Goal: Navigation & Orientation: Find specific page/section

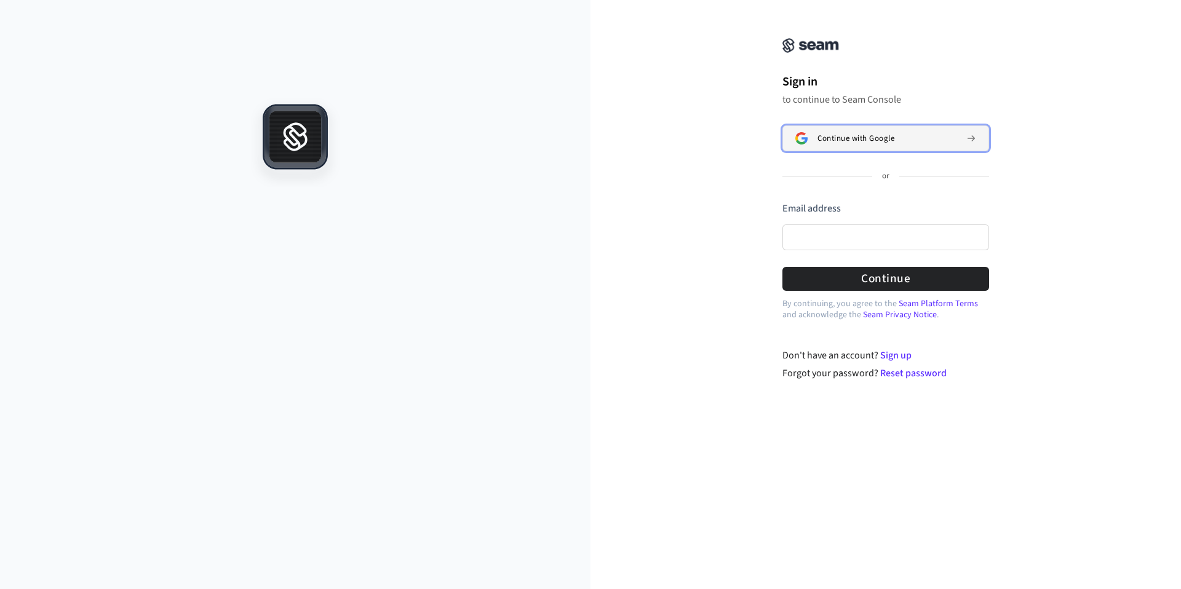
click at [845, 133] on span "Continue with Google" at bounding box center [855, 138] width 77 height 10
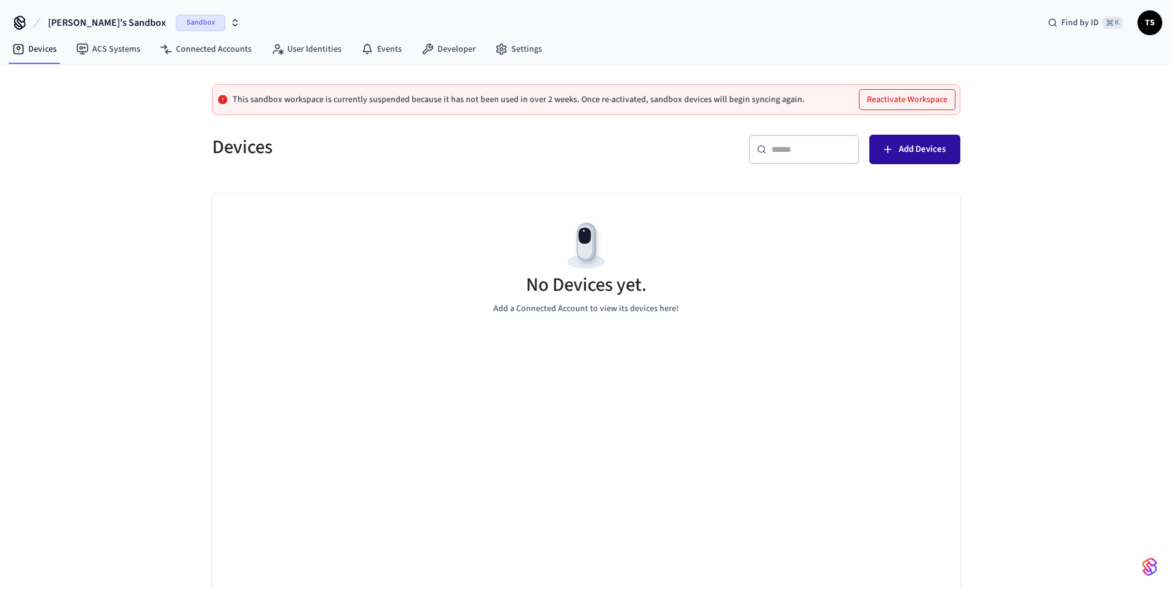
click at [947, 145] on button "Add Devices" at bounding box center [914, 150] width 91 height 30
click at [394, 49] on link "Events" at bounding box center [381, 49] width 60 height 22
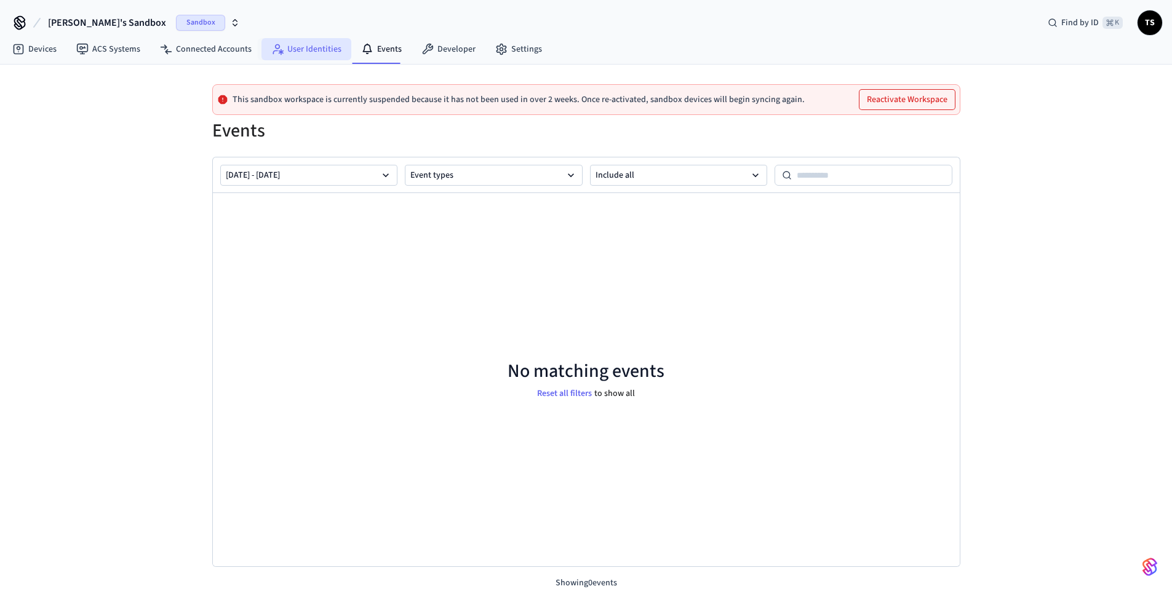
click at [308, 55] on link "User Identities" at bounding box center [306, 49] width 90 height 22
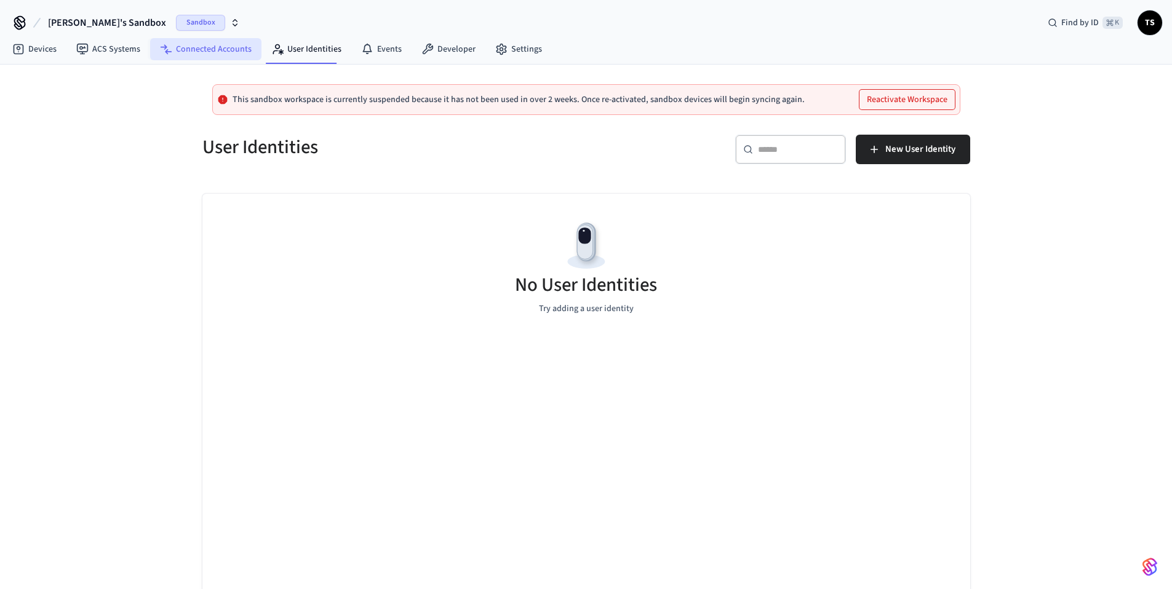
click at [221, 57] on link "Connected Accounts" at bounding box center [205, 49] width 111 height 22
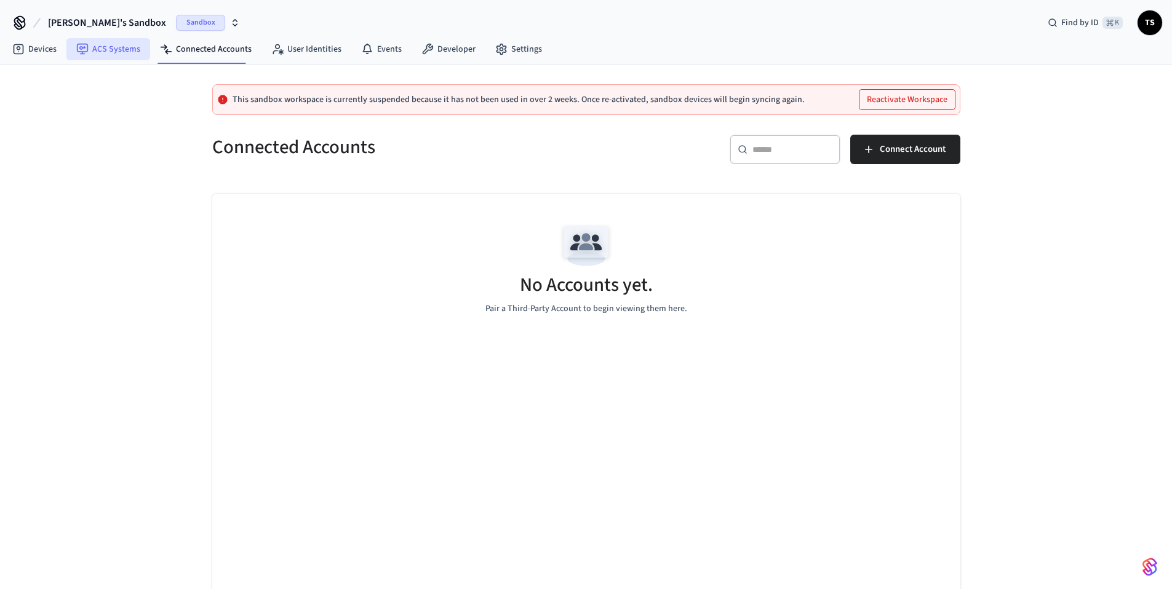
click at [106, 56] on link "ACS Systems" at bounding box center [108, 49] width 84 height 22
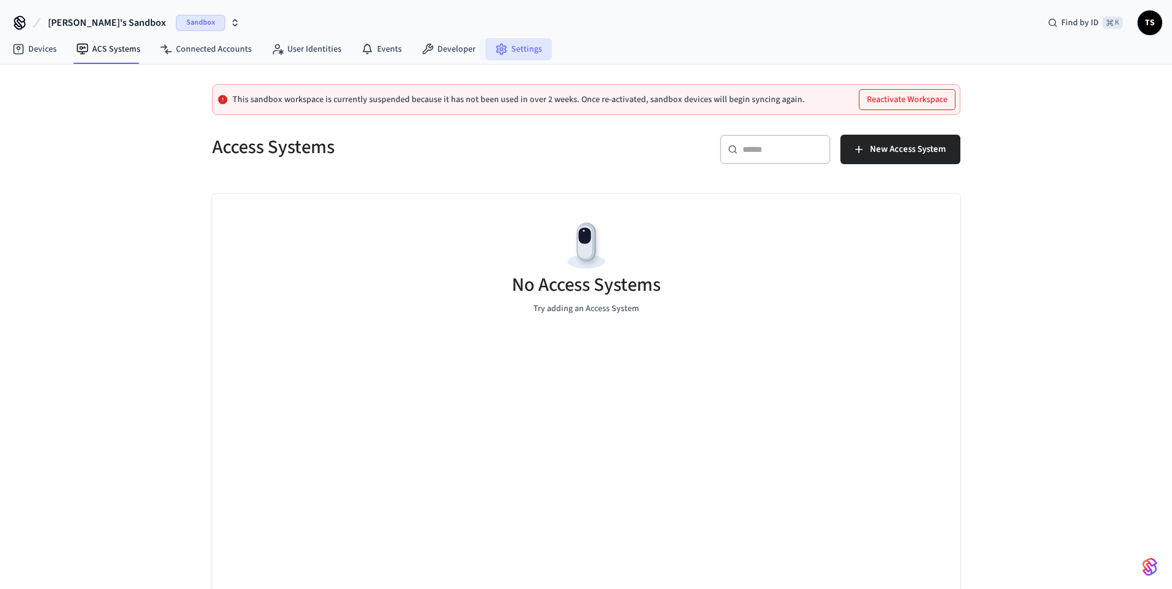
click at [496, 47] on icon at bounding box center [500, 49] width 9 height 10
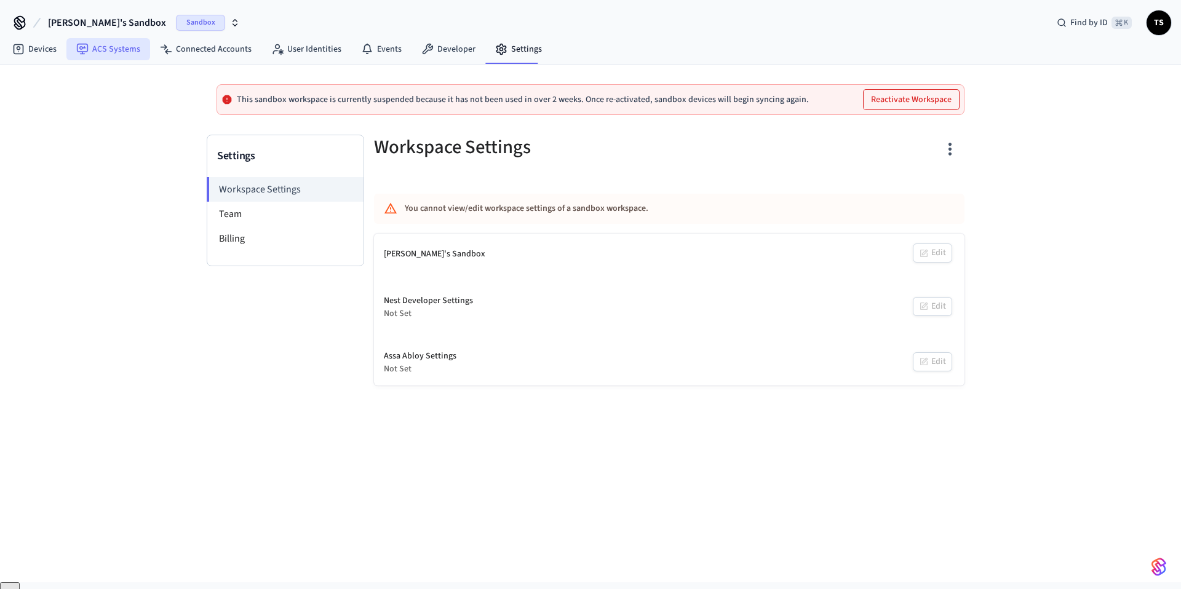
click at [86, 48] on icon at bounding box center [82, 49] width 12 height 12
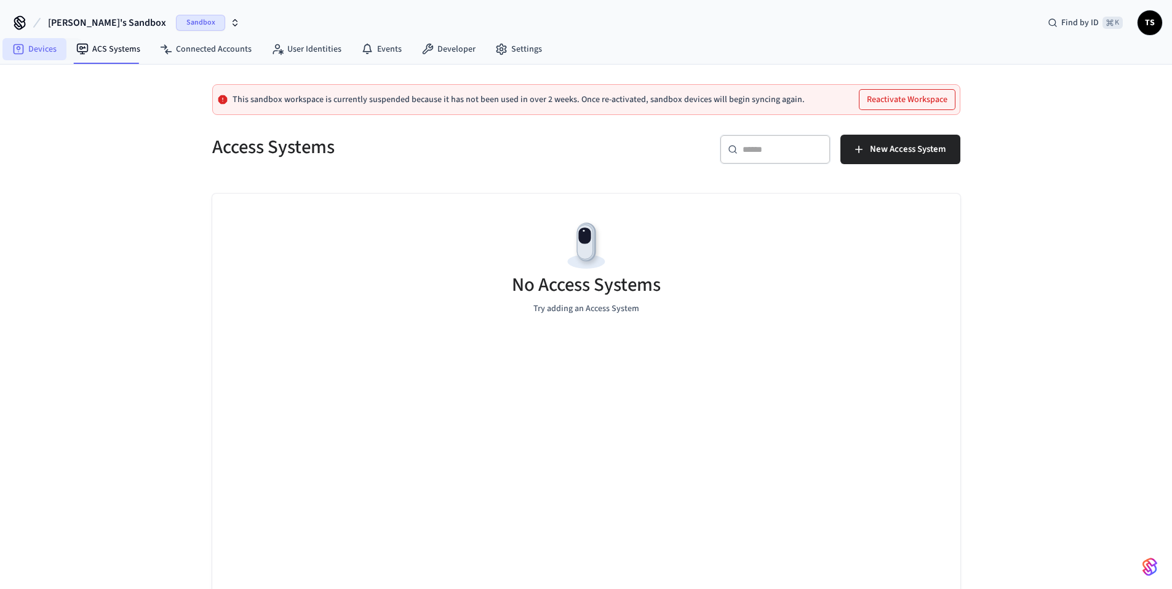
click at [54, 52] on link "Devices" at bounding box center [34, 49] width 64 height 22
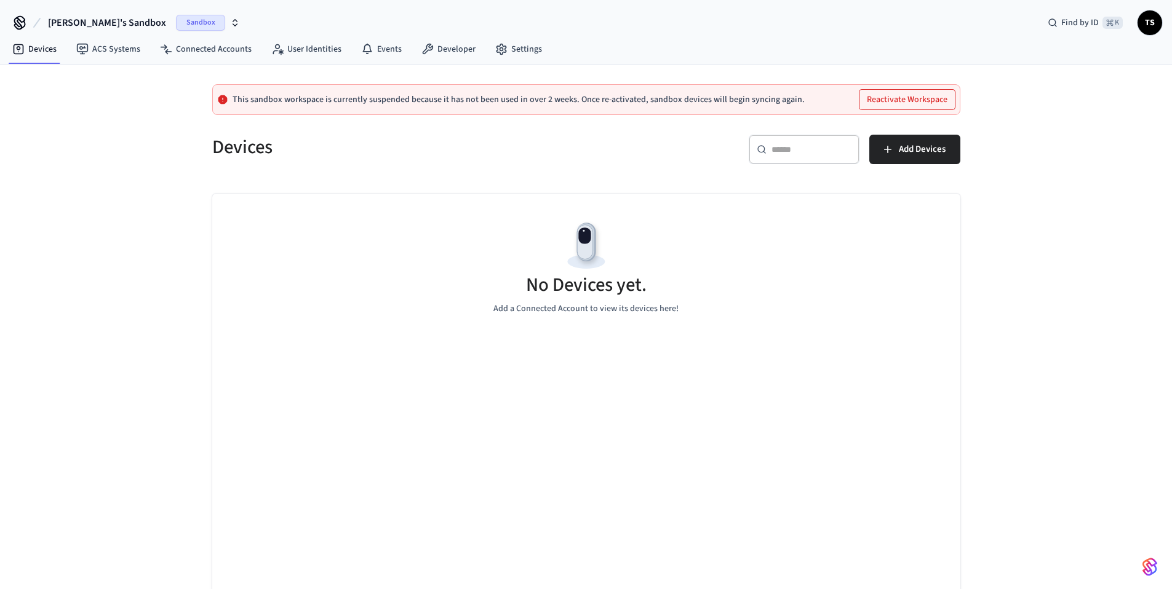
click at [1153, 26] on span "TS" at bounding box center [1149, 23] width 22 height 22
